Goal: Check status: Check status

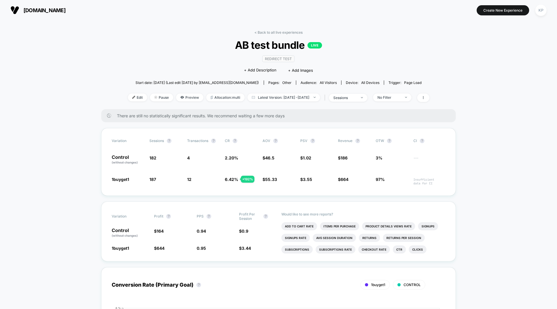
click at [315, 90] on div "< Back to all live experiences AB test bundle LIVE Redirect Test Click to edit …" at bounding box center [278, 69] width 301 height 79
click at [312, 95] on span "Latest Version: [DATE] - [DATE]" at bounding box center [283, 97] width 72 height 8
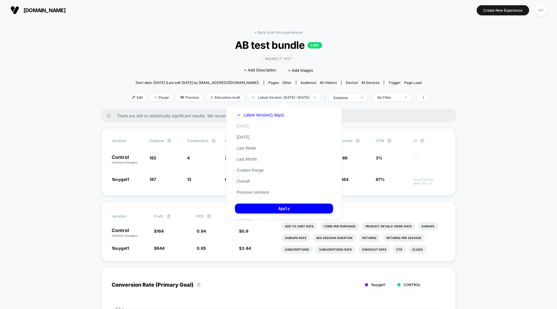
click at [242, 125] on button "[DATE]" at bounding box center [243, 125] width 16 height 5
click at [279, 208] on button "Apply" at bounding box center [284, 208] width 98 height 10
